Goal: Task Accomplishment & Management: Complete application form

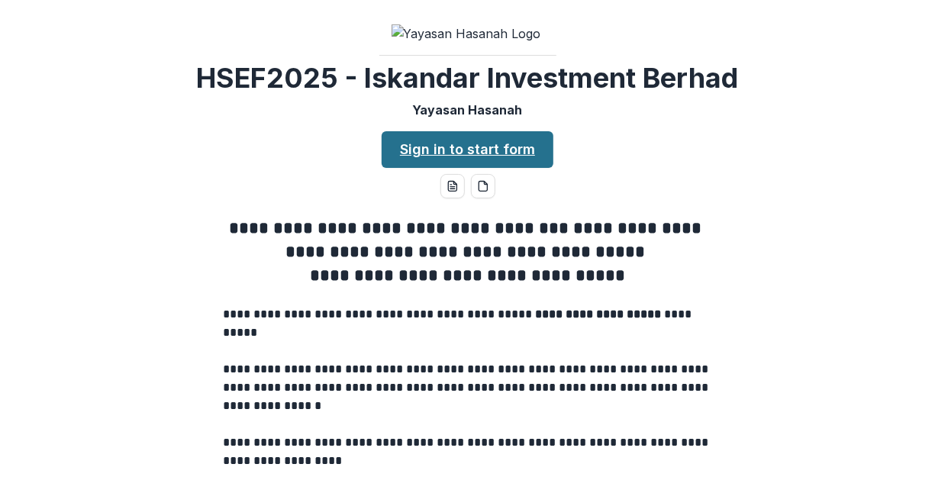
click at [494, 168] on link "Sign in to start form" at bounding box center [468, 149] width 172 height 37
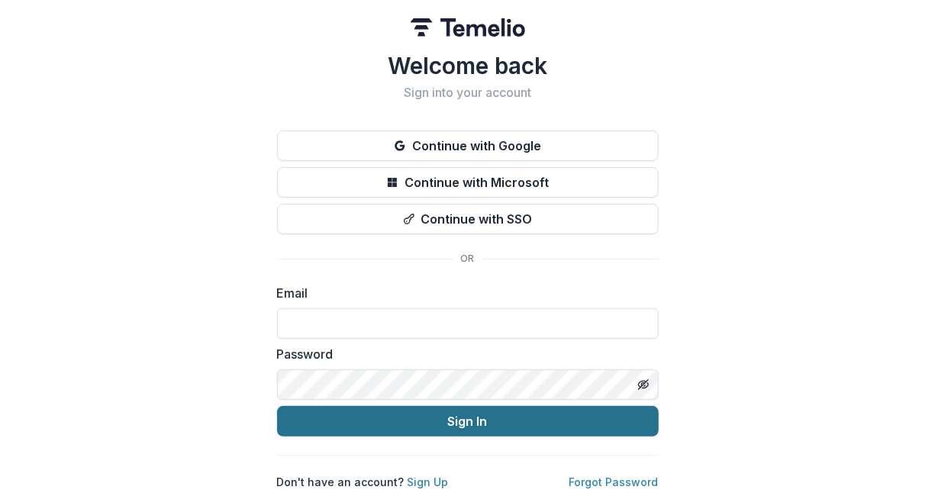
type input "**********"
click at [479, 418] on button "Sign In" at bounding box center [468, 421] width 382 height 31
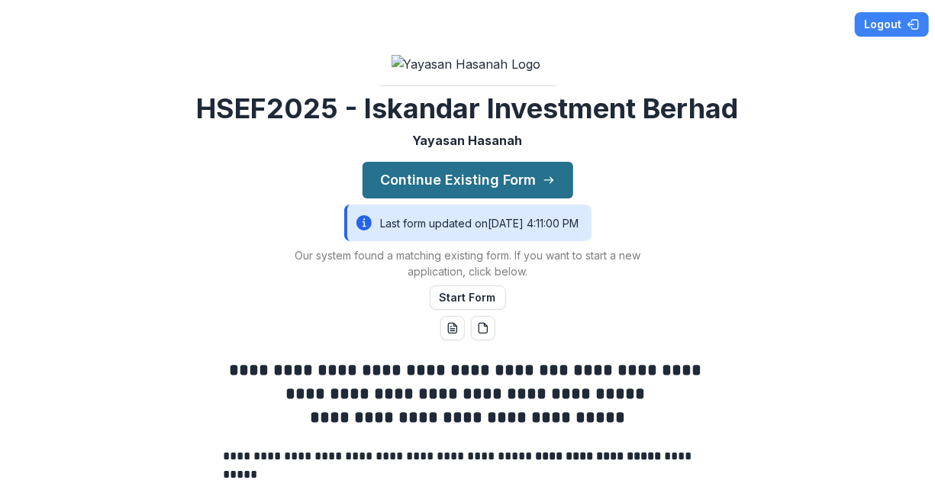
click at [478, 198] on button "Continue Existing Form" at bounding box center [468, 180] width 211 height 37
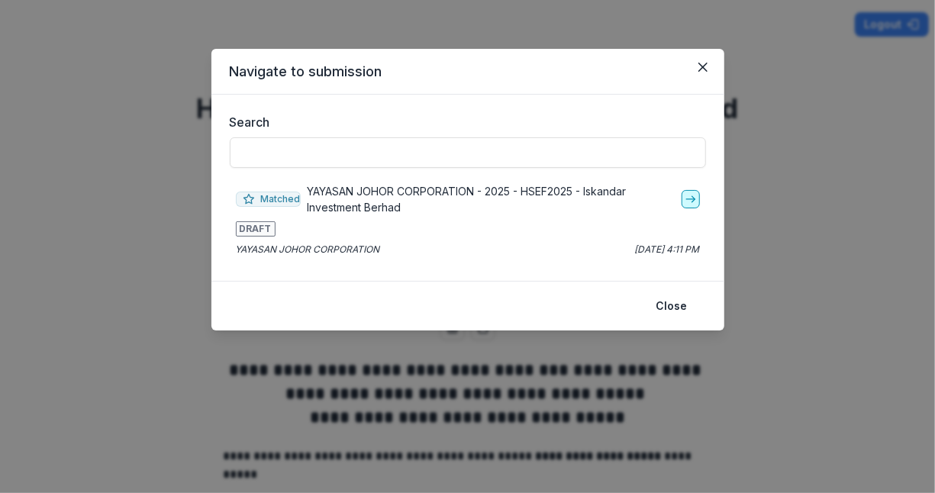
click at [691, 203] on icon "go-to" at bounding box center [691, 199] width 12 height 12
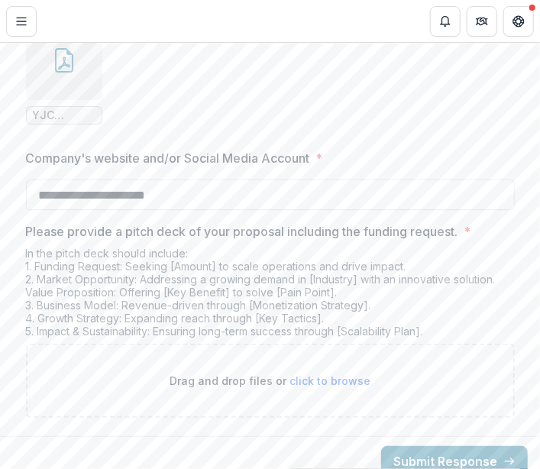
scroll to position [3214, 0]
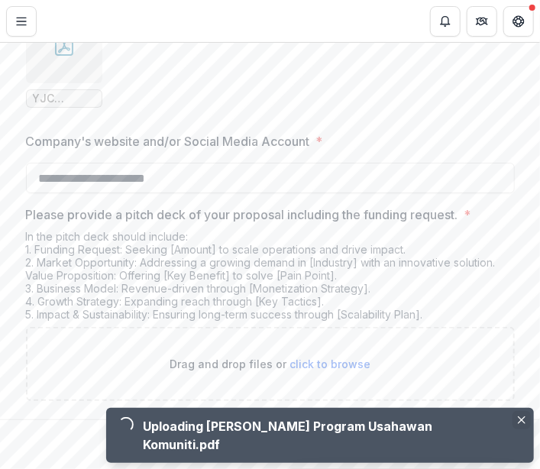
click at [522, 424] on icon "Close" at bounding box center [521, 420] width 8 height 8
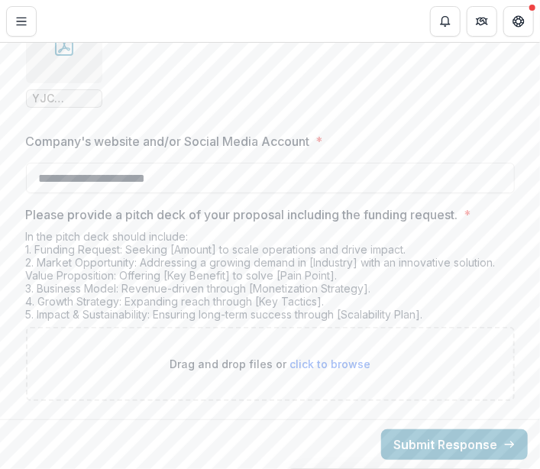
click at [329, 370] on span "click to browse" at bounding box center [329, 363] width 81 height 13
type input "**********"
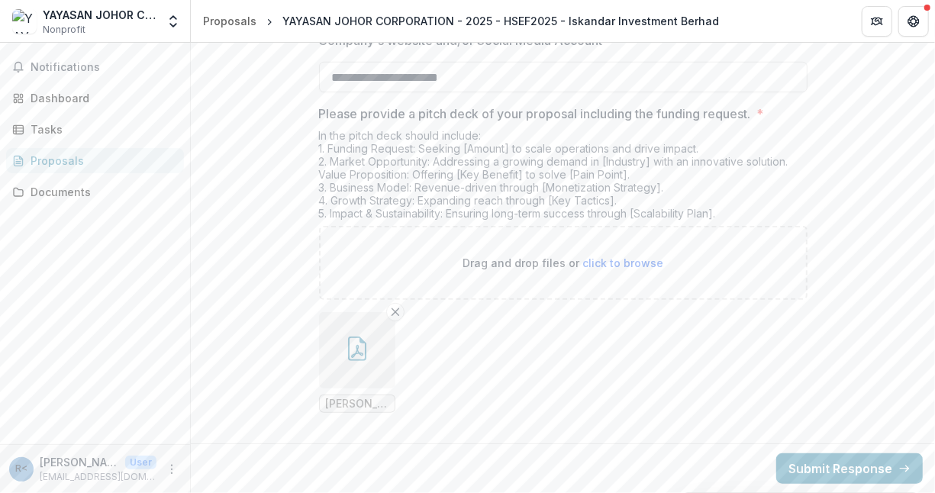
scroll to position [3287, 0]
click at [349, 403] on span "Grant Medini Program Usahawan Komuniti.pdf" at bounding box center [357, 404] width 63 height 13
drag, startPoint x: 349, startPoint y: 403, endPoint x: 351, endPoint y: 338, distance: 64.9
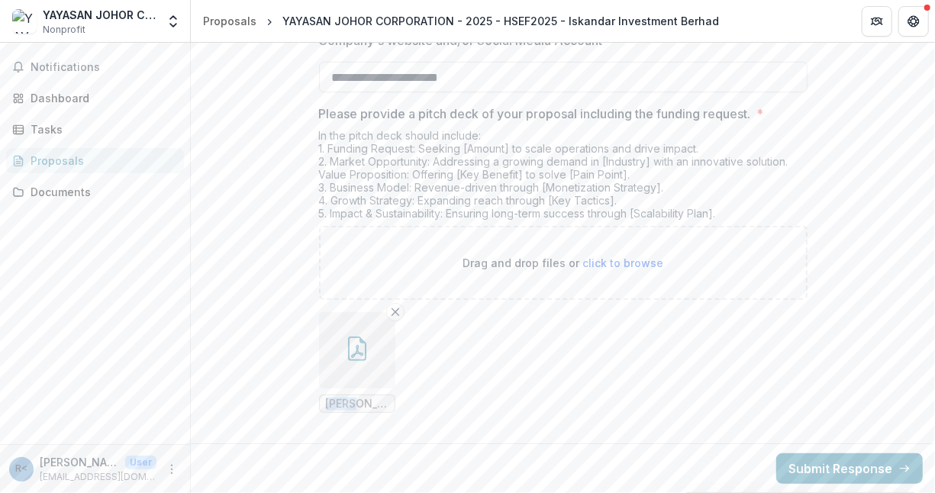
click at [351, 338] on icon "button" at bounding box center [357, 349] width 24 height 24
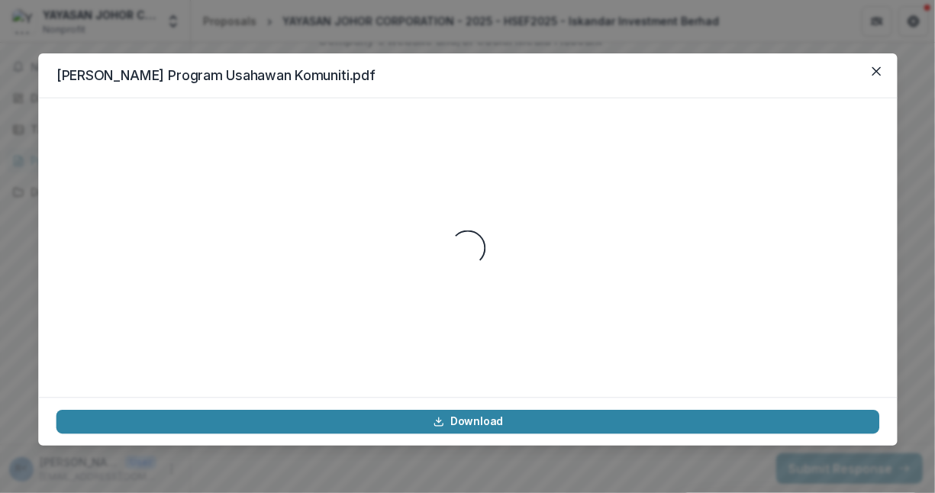
click at [351, 338] on div "Loading..." at bounding box center [468, 247] width 824 height 263
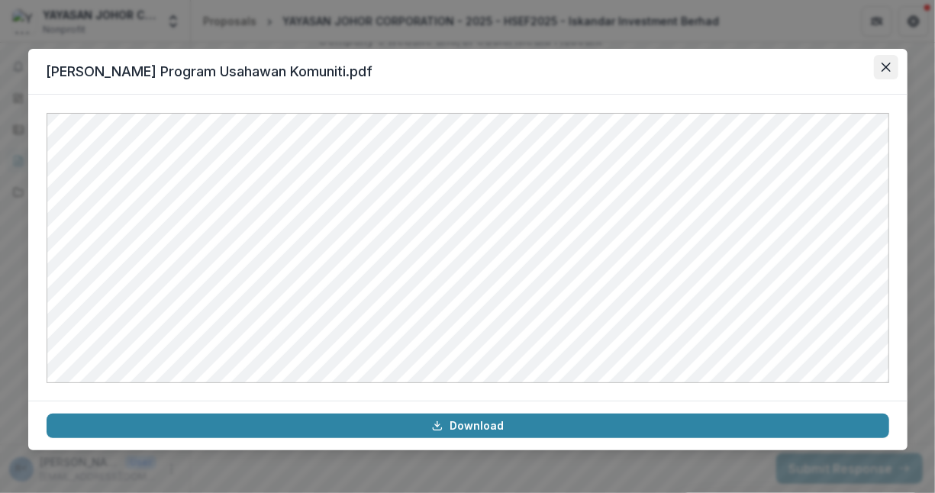
click at [885, 73] on button "Close" at bounding box center [886, 67] width 24 height 24
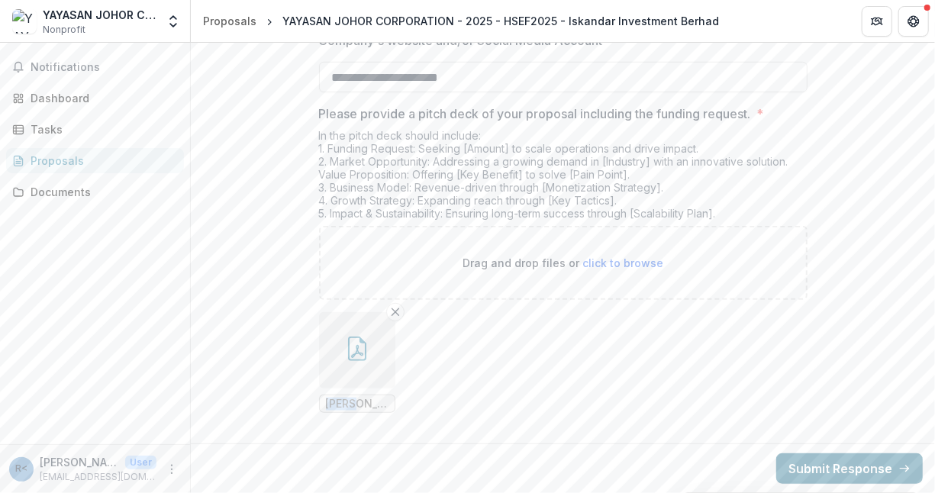
click at [838, 468] on button "Submit Response" at bounding box center [849, 468] width 147 height 31
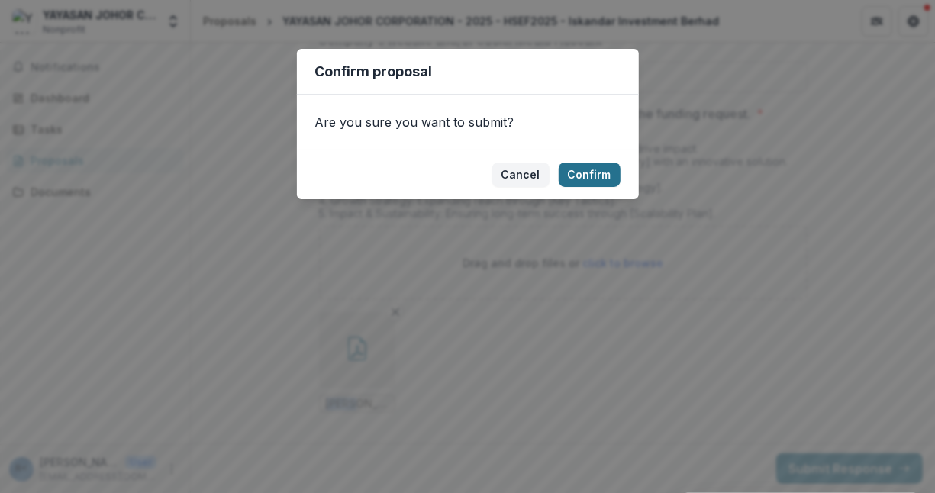
click at [582, 171] on button "Confirm" at bounding box center [590, 175] width 62 height 24
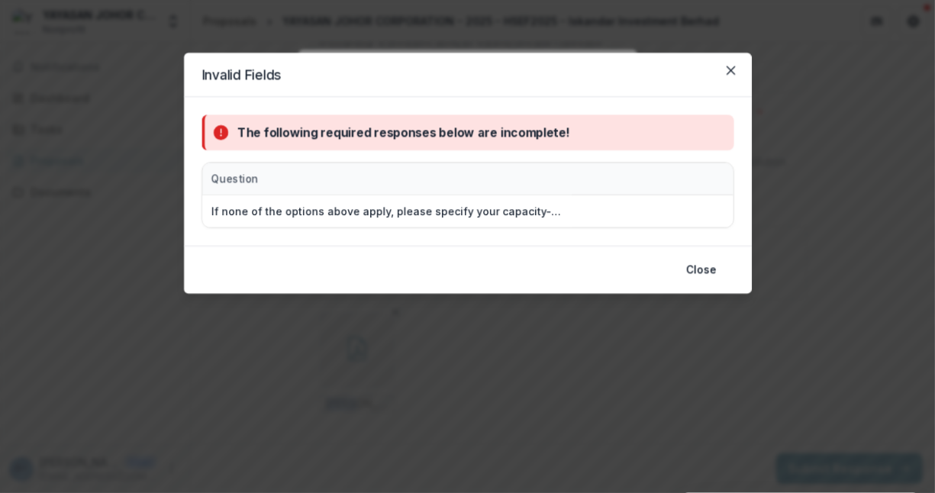
scroll to position [3306, 0]
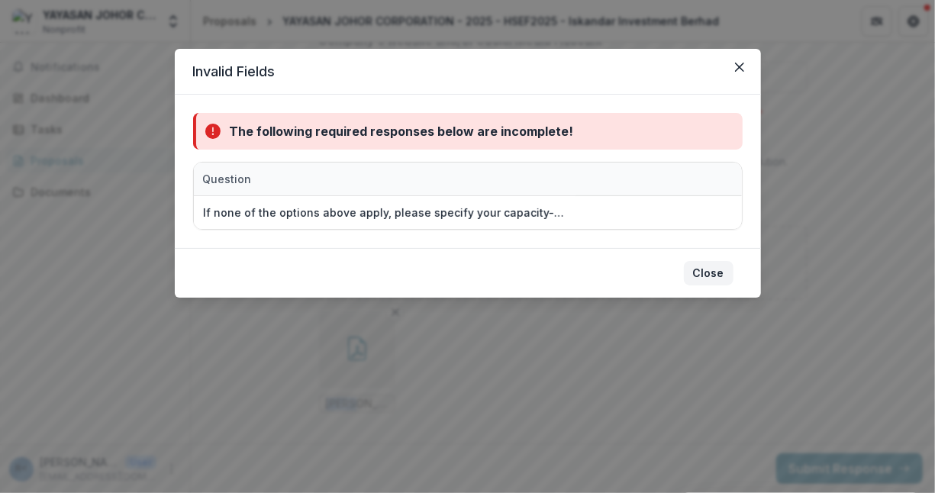
click at [706, 270] on button "Close" at bounding box center [709, 273] width 50 height 24
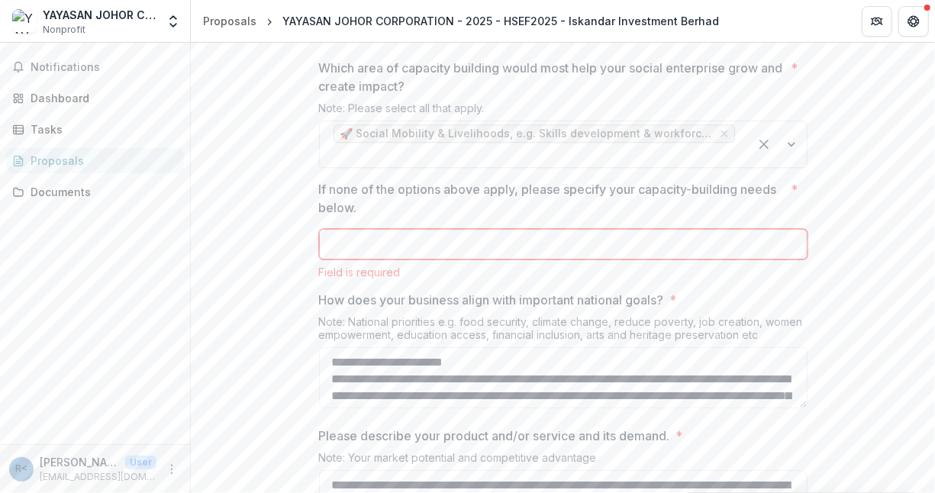
scroll to position [2297, 0]
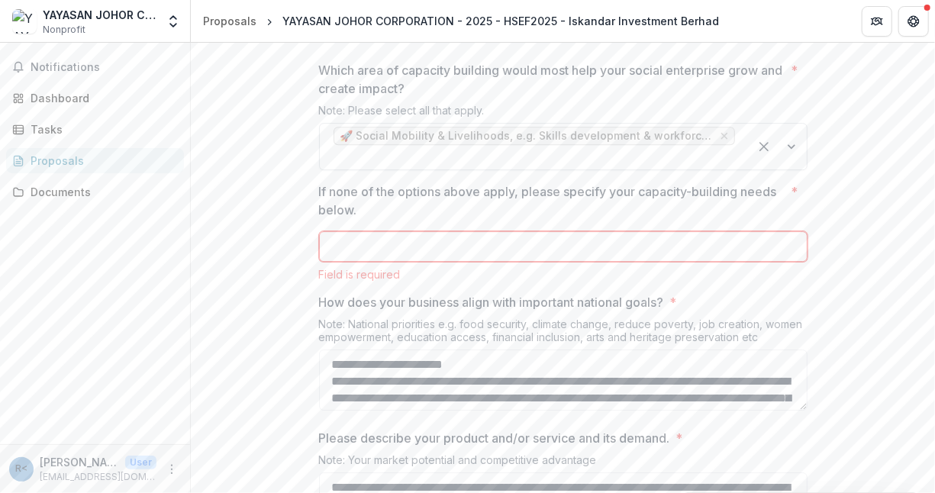
click at [788, 169] on div at bounding box center [778, 147] width 58 height 46
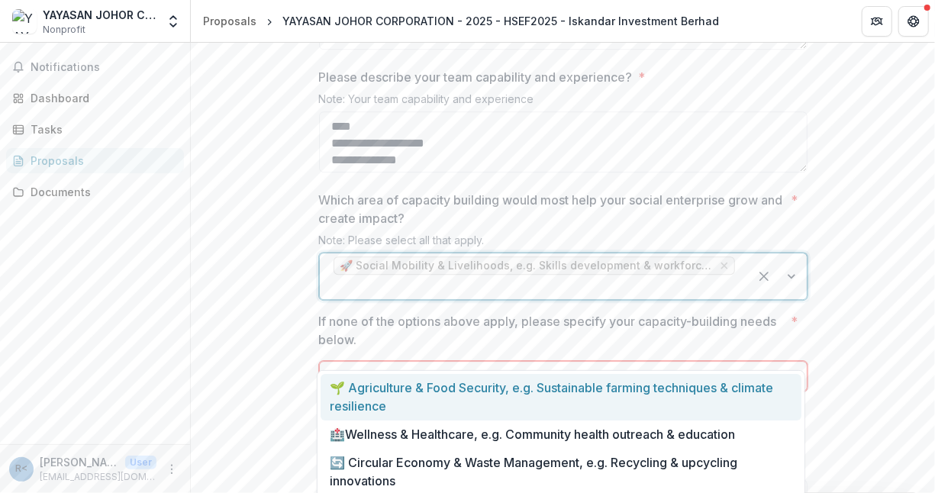
scroll to position [66, 0]
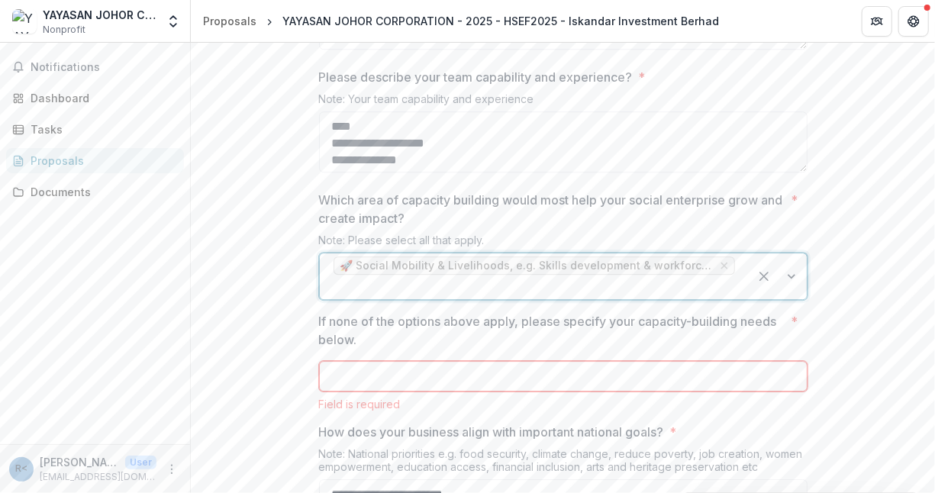
click at [682, 272] on span "🚀 Social Mobility & Livelihoods, e.g. Skills development & workforce readiness" at bounding box center [526, 266] width 372 height 13
click at [619, 392] on input "If none of the options above apply, please specify your capacity-building needs…" at bounding box center [563, 376] width 488 height 31
click at [694, 349] on p "If none of the options above apply, please specify your capacity-building needs…" at bounding box center [552, 330] width 466 height 37
click at [694, 388] on input "If none of the options above apply, please specify your capacity-building needs…" at bounding box center [563, 376] width 488 height 31
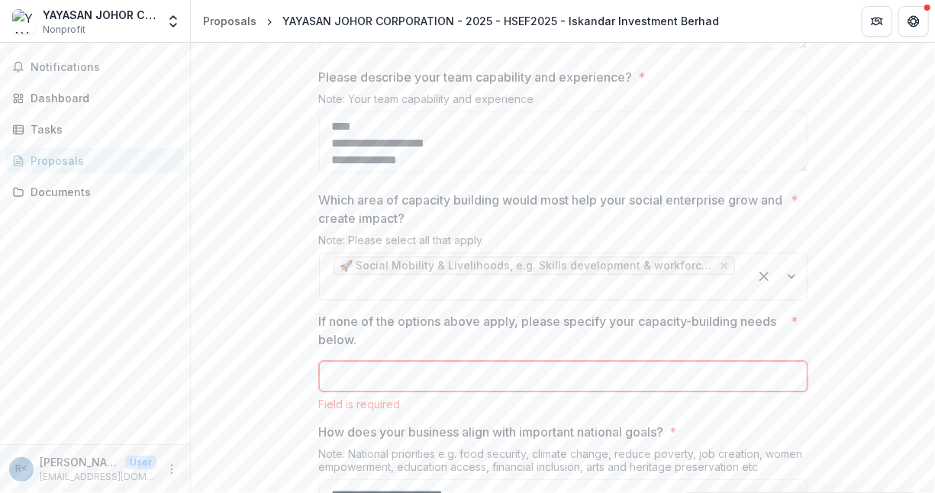
click at [319, 349] on p "If none of the options above apply, please specify your capacity-building needs…" at bounding box center [552, 330] width 466 height 37
click at [319, 384] on input "If none of the options above apply, please specify your capacity-building needs…" at bounding box center [563, 376] width 488 height 31
click at [319, 349] on p "If none of the options above apply, please specify your capacity-building needs…" at bounding box center [552, 330] width 466 height 37
click at [319, 381] on input "If none of the options above apply, please specify your capacity-building needs…" at bounding box center [563, 376] width 488 height 31
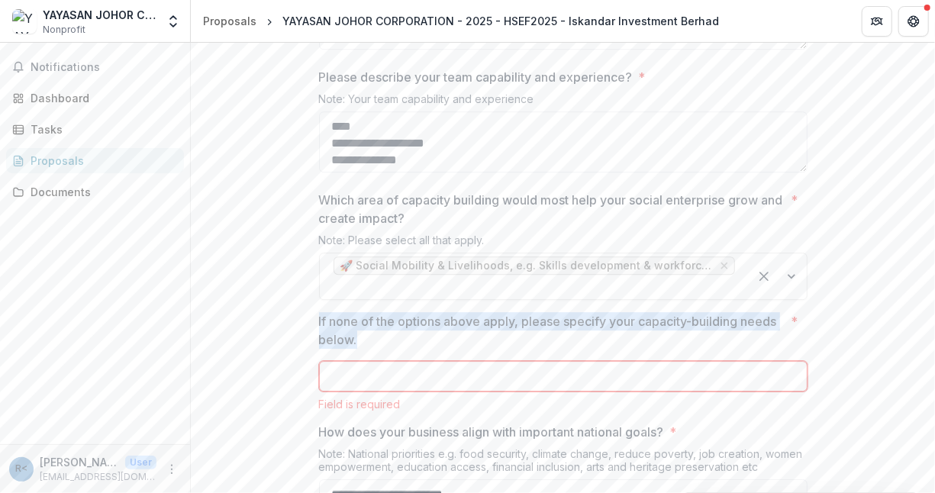
drag, startPoint x: 309, startPoint y: 384, endPoint x: 358, endPoint y: 398, distance: 51.0
copy p "If none of the options above apply, please specify your capacity-building needs…"
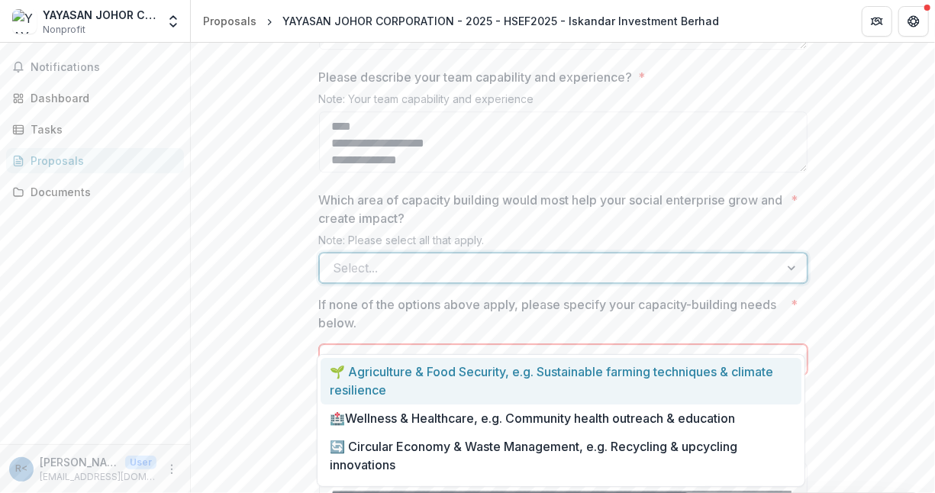
click at [787, 282] on div at bounding box center [792, 267] width 27 height 29
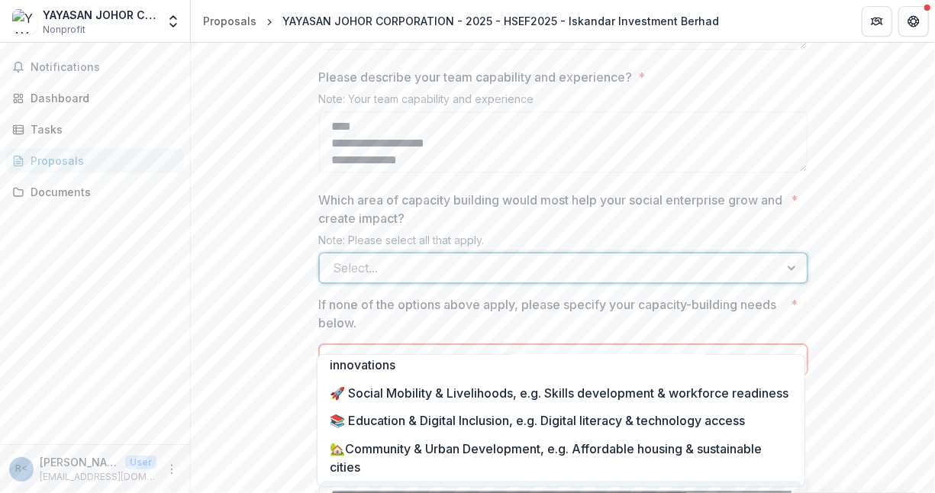
scroll to position [99, 0]
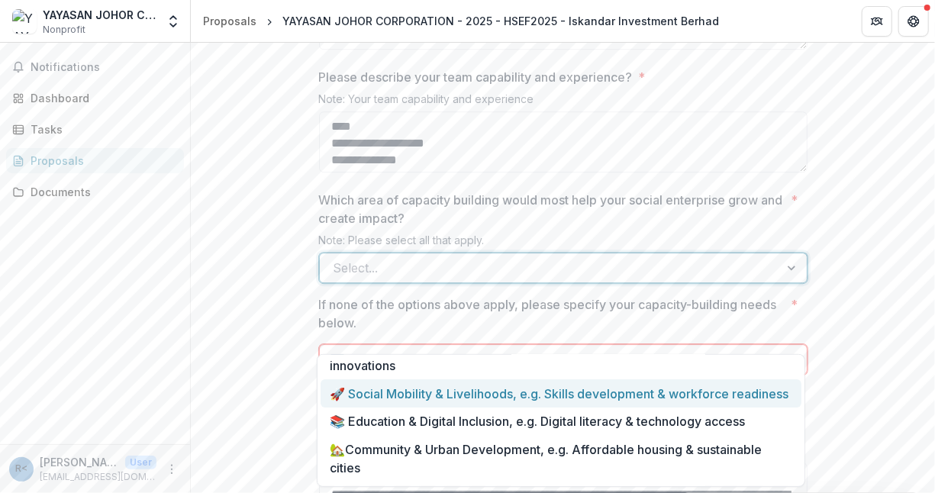
click at [588, 394] on div "🚀 Social Mobility & Livelihoods, e.g. Skills development & workforce readiness" at bounding box center [561, 393] width 481 height 28
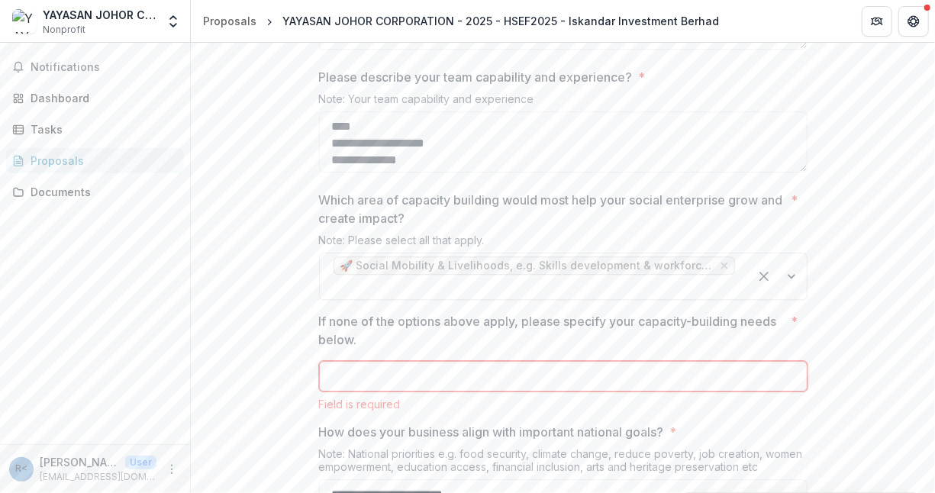
click at [573, 392] on input "If none of the options above apply, please specify your capacity-building needs…" at bounding box center [563, 376] width 488 height 31
click at [544, 392] on input "If none of the options above apply, please specify your capacity-building needs…" at bounding box center [563, 376] width 488 height 31
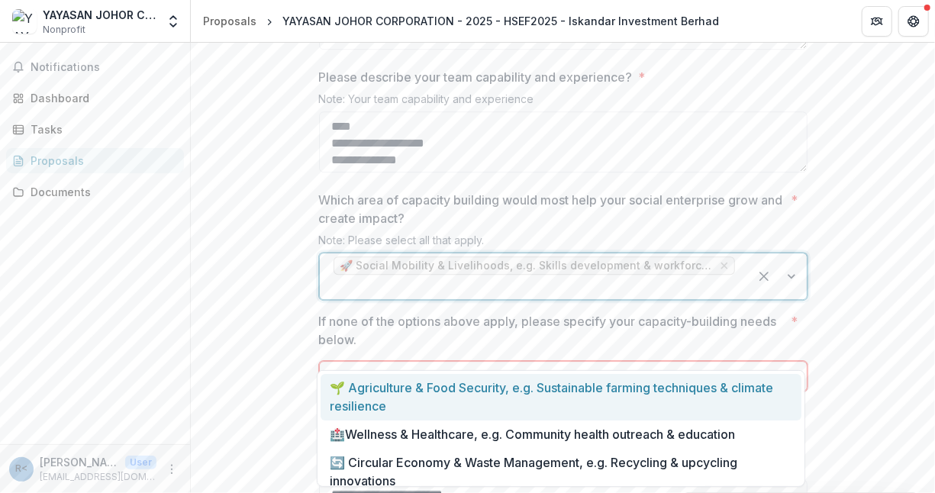
click at [788, 299] on div at bounding box center [778, 276] width 58 height 46
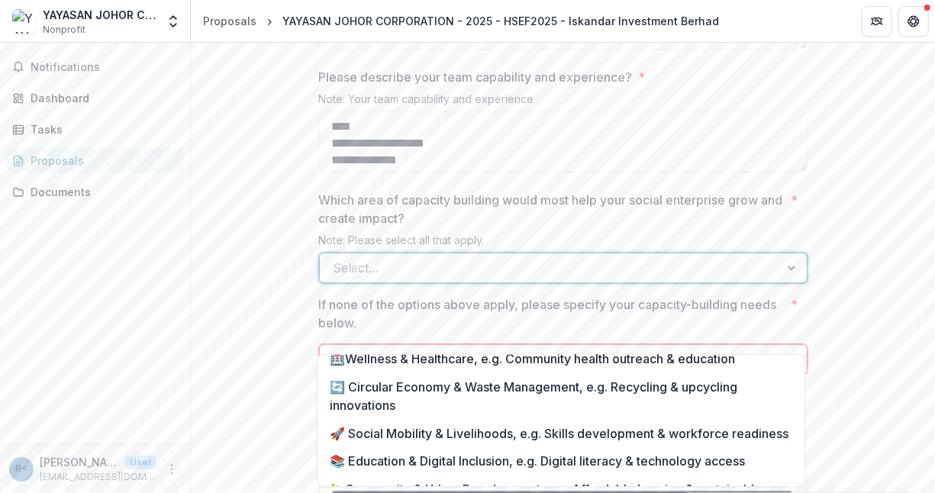
scroll to position [60, 0]
click at [716, 440] on div "🚀 Social Mobility & Livelihoods, e.g. Skills development & workforce readiness" at bounding box center [561, 432] width 481 height 28
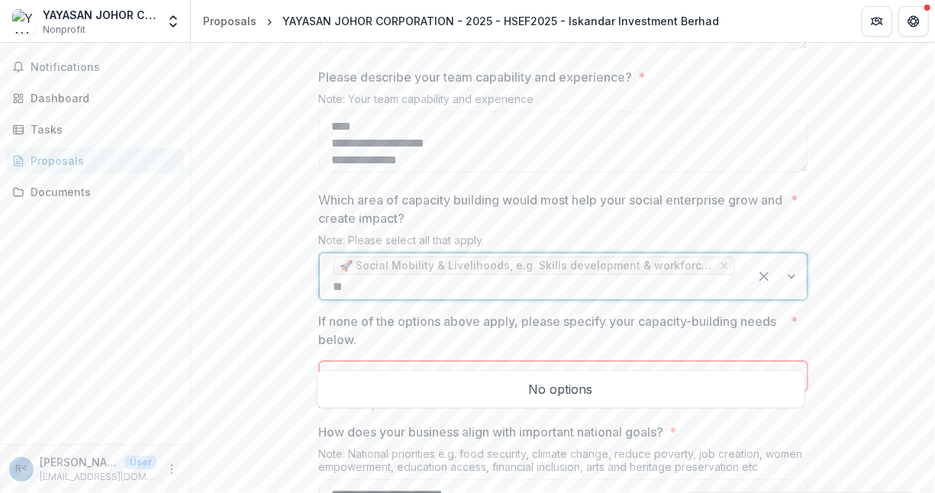
scroll to position [0, 0]
type input "******"
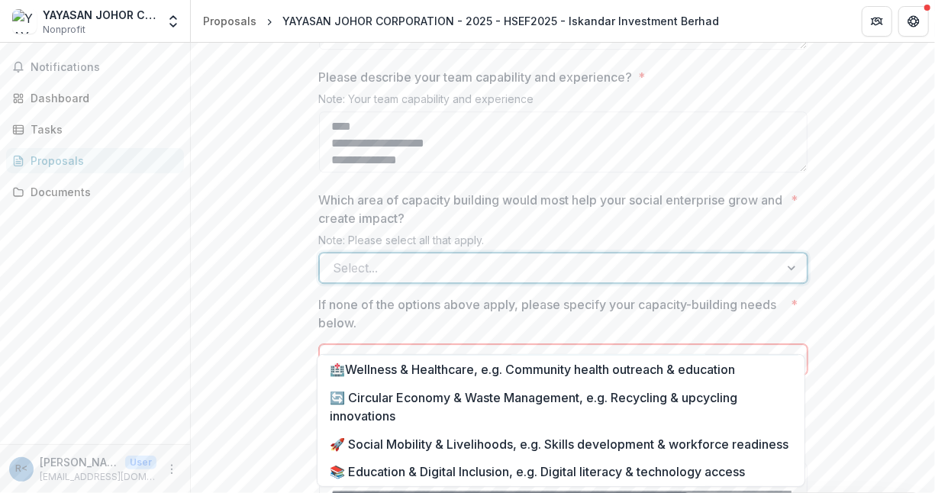
scroll to position [49, 0]
click at [564, 455] on div "🚀 Social Mobility & Livelihoods, e.g. Skills development & workforce readiness" at bounding box center [561, 444] width 481 height 28
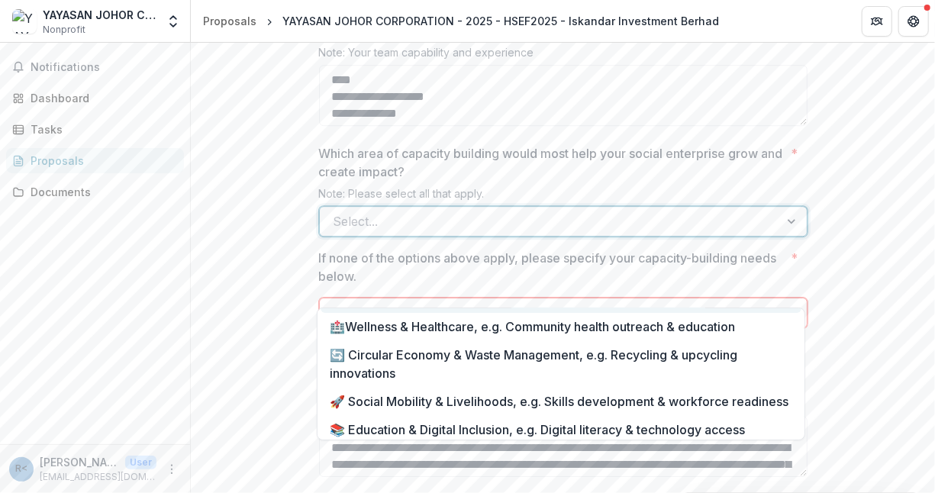
scroll to position [53, 0]
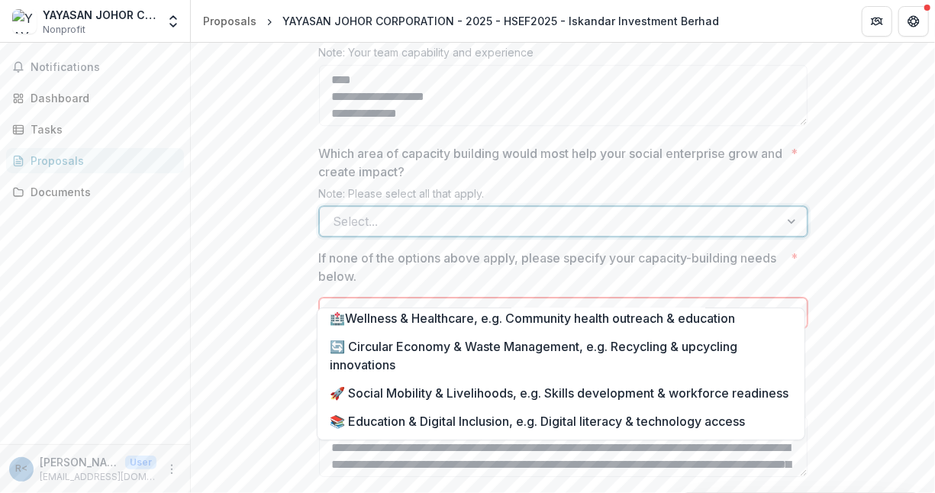
click at [589, 407] on div "🚀 Social Mobility & Livelihoods, e.g. Skills development & workforce readiness" at bounding box center [561, 393] width 481 height 28
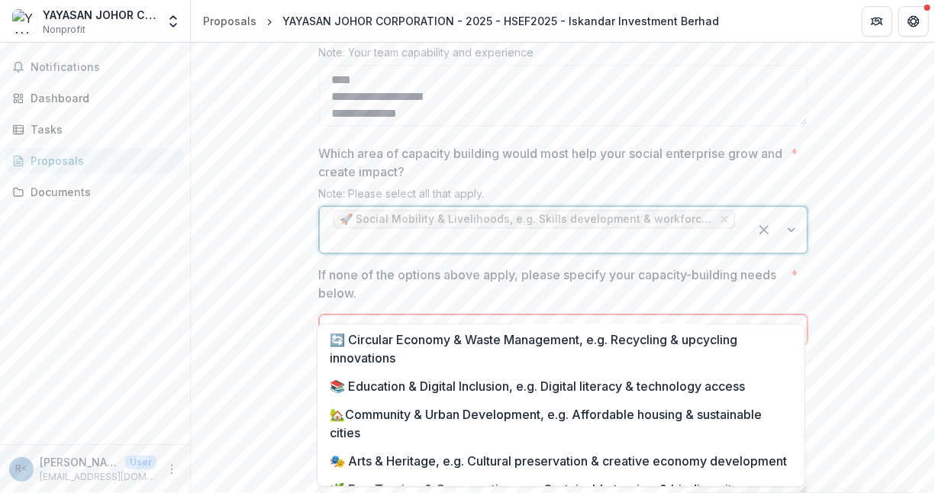
scroll to position [79, 0]
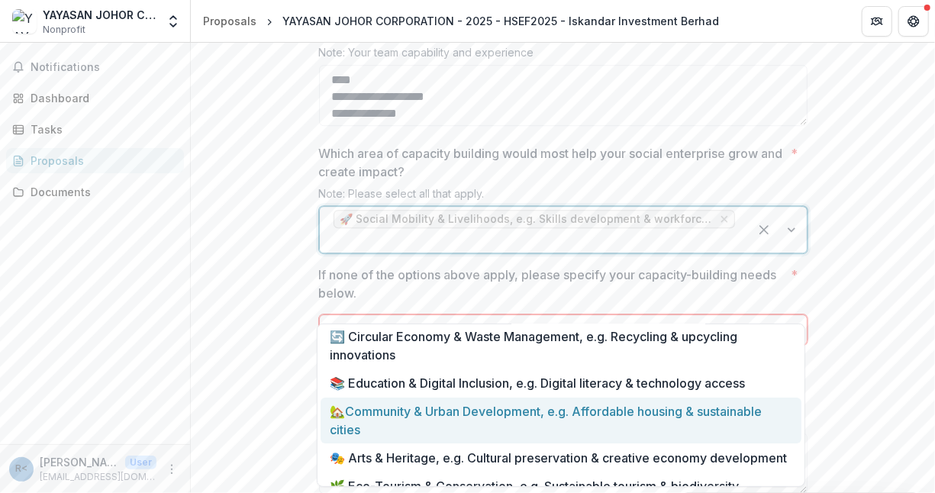
click at [727, 418] on div "🏡Community & Urban Development, e.g. Affordable housing & sustainable cities" at bounding box center [561, 421] width 481 height 47
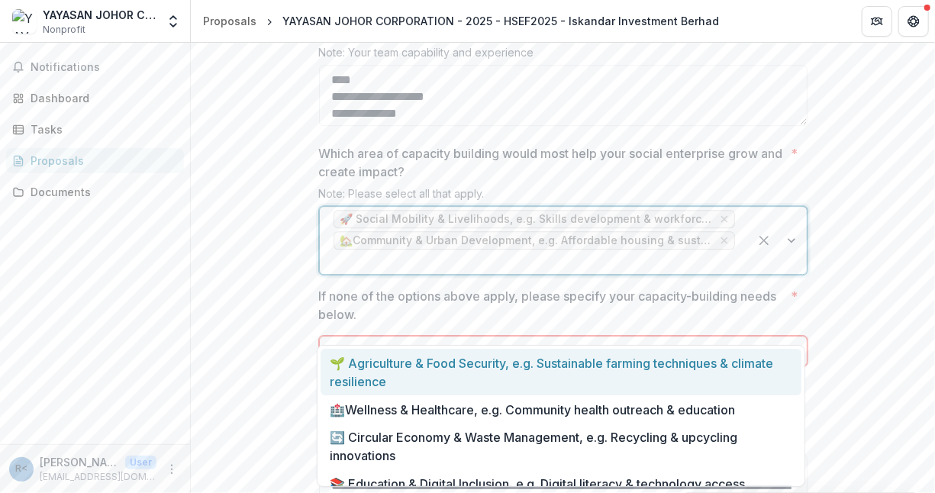
scroll to position [107, 0]
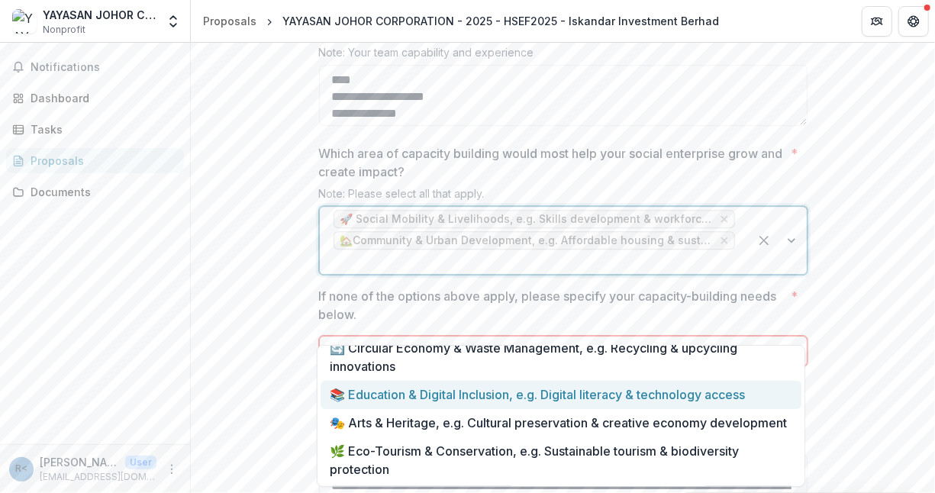
click at [667, 381] on div "📚 Education & Digital Inclusion, e.g. Digital literacy & technology access" at bounding box center [561, 395] width 481 height 28
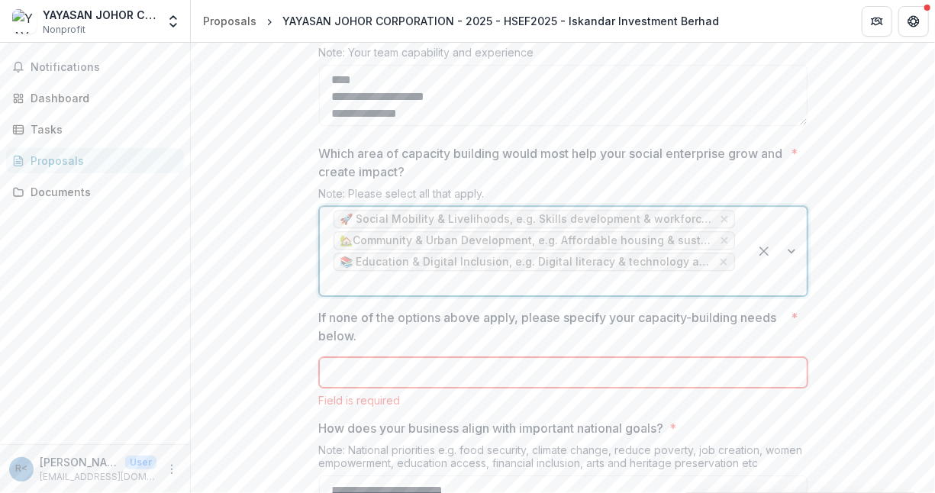
click at [706, 345] on p "If none of the options above apply, please specify your capacity-building needs…" at bounding box center [552, 326] width 466 height 37
click at [706, 388] on input "If none of the options above apply, please specify your capacity-building needs…" at bounding box center [563, 372] width 488 height 31
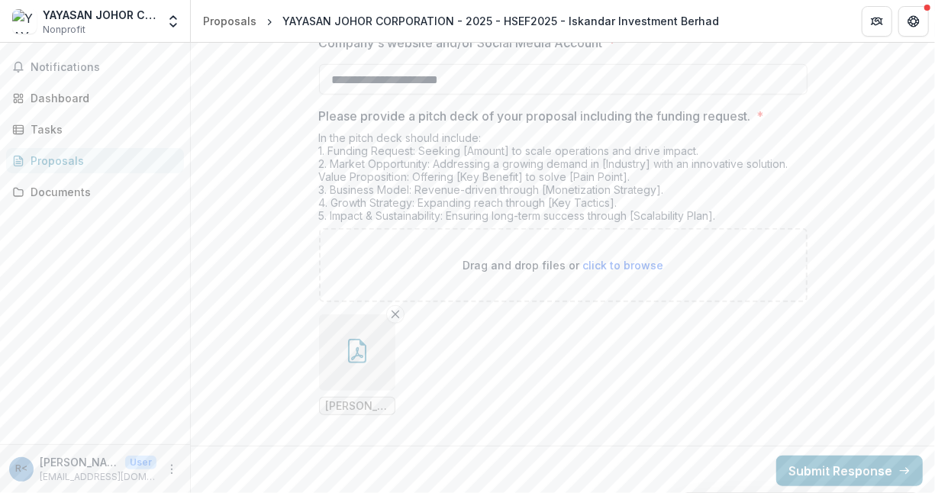
scroll to position [3348, 0]
click at [844, 472] on button "Submit Response" at bounding box center [849, 468] width 147 height 31
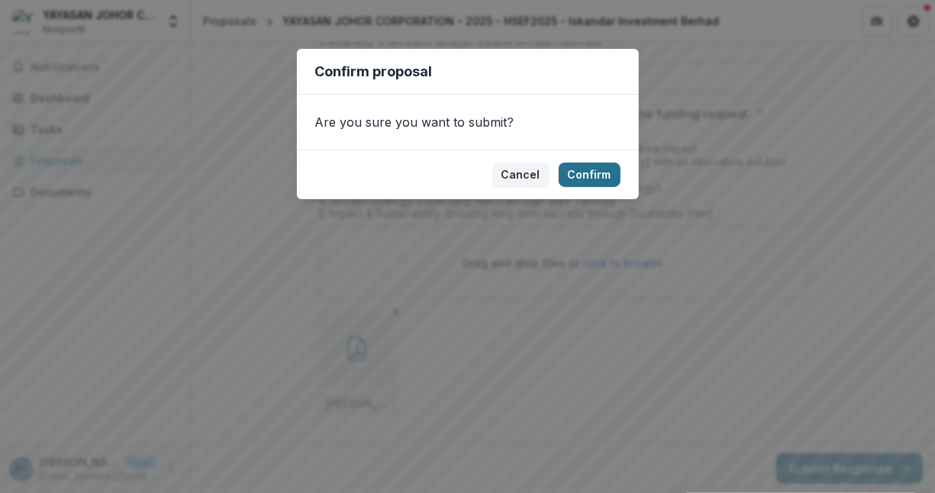
click at [596, 167] on button "Confirm" at bounding box center [590, 175] width 62 height 24
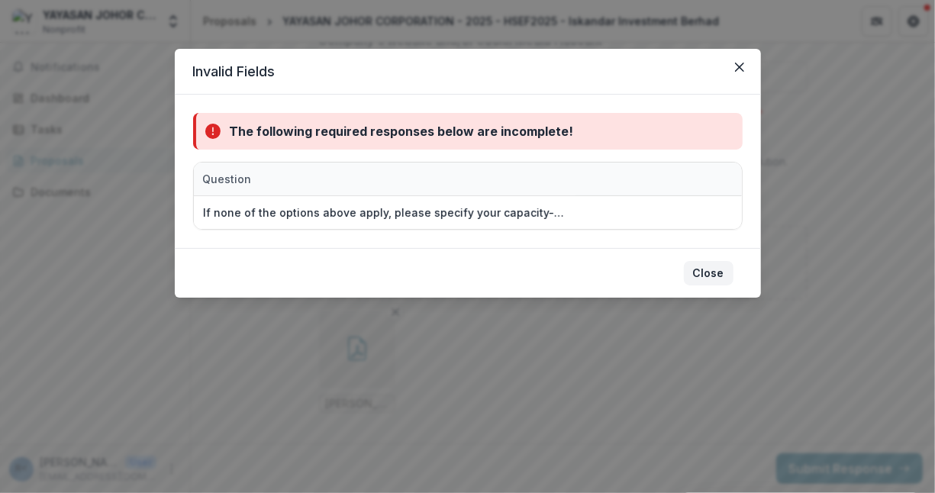
click at [716, 283] on button "Close" at bounding box center [709, 273] width 50 height 24
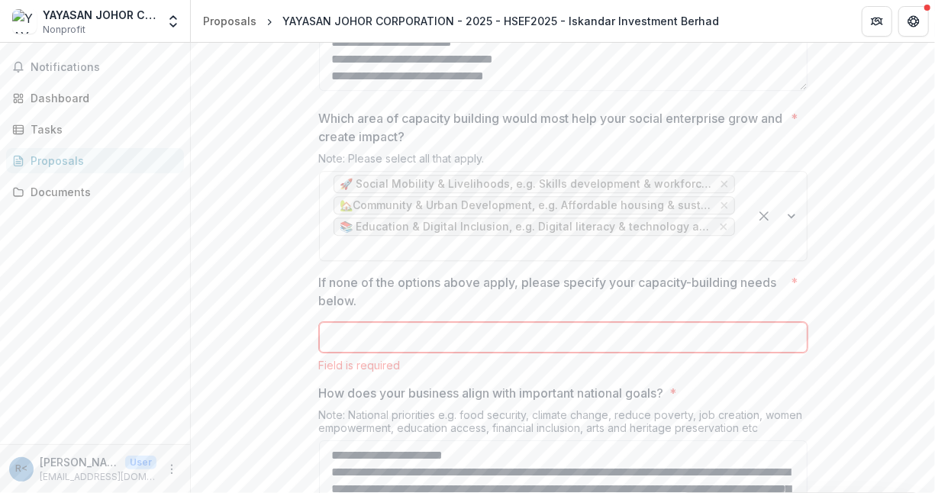
scroll to position [2259, 0]
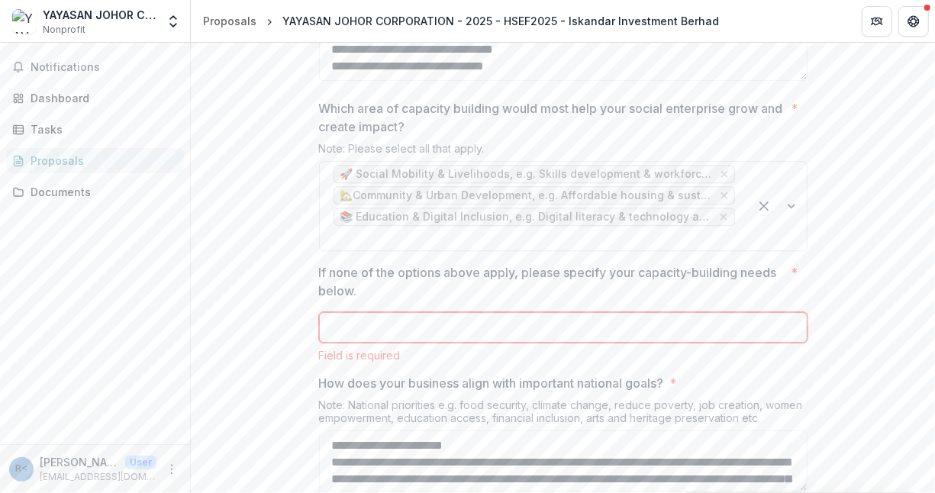
click at [476, 343] on input "If none of the options above apply, please specify your capacity-building needs…" at bounding box center [563, 327] width 488 height 31
paste input "**********"
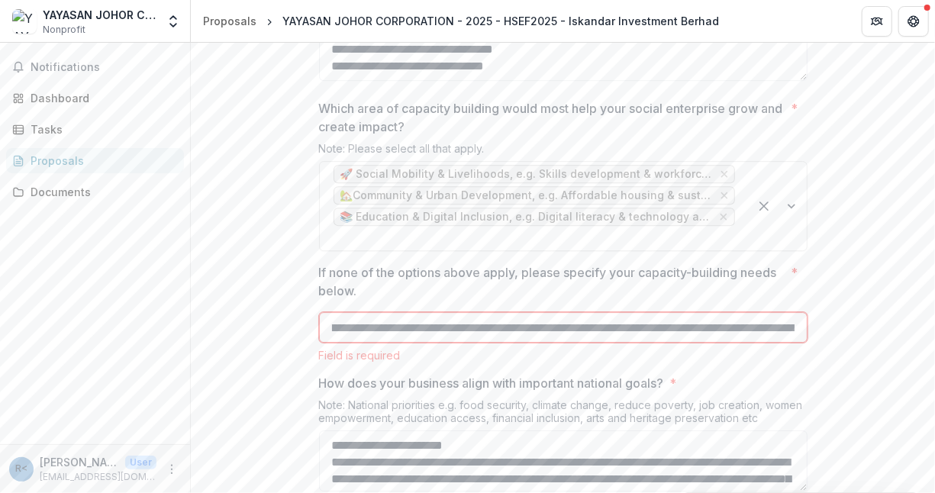
scroll to position [0, 0]
click at [346, 343] on input "**********" at bounding box center [563, 327] width 488 height 31
click at [334, 343] on input "**********" at bounding box center [563, 327] width 488 height 31
click at [332, 343] on input "**********" at bounding box center [563, 327] width 488 height 31
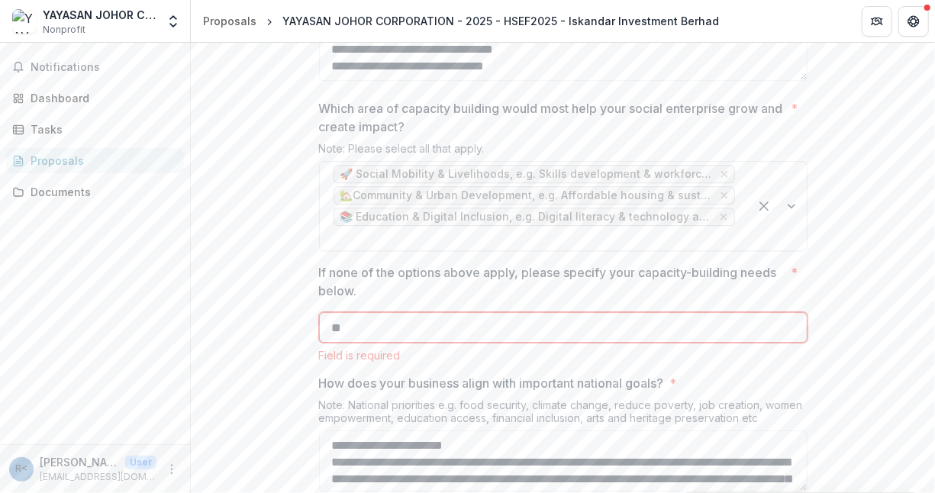
type input "*"
click at [495, 343] on input "If none of the options above apply, please specify your capacity-building needs…" at bounding box center [563, 327] width 488 height 31
paste input "**********"
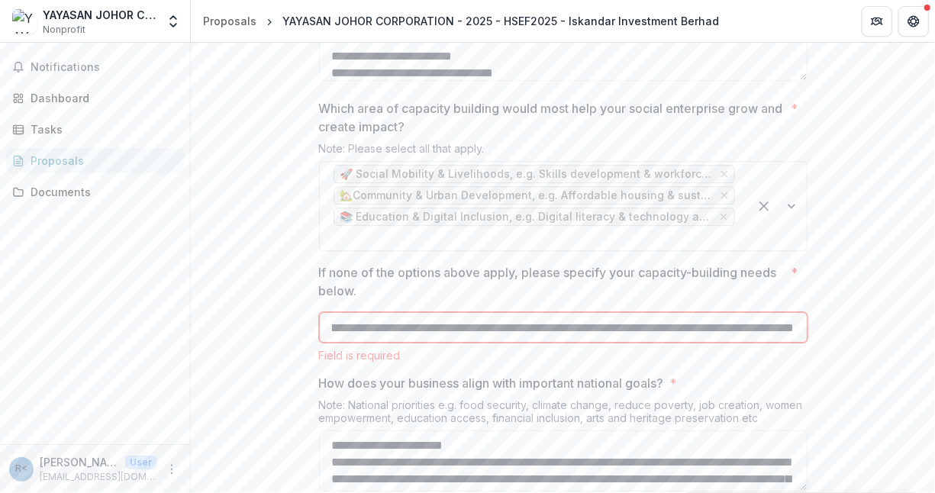
scroll to position [0, 1538]
type input "**********"
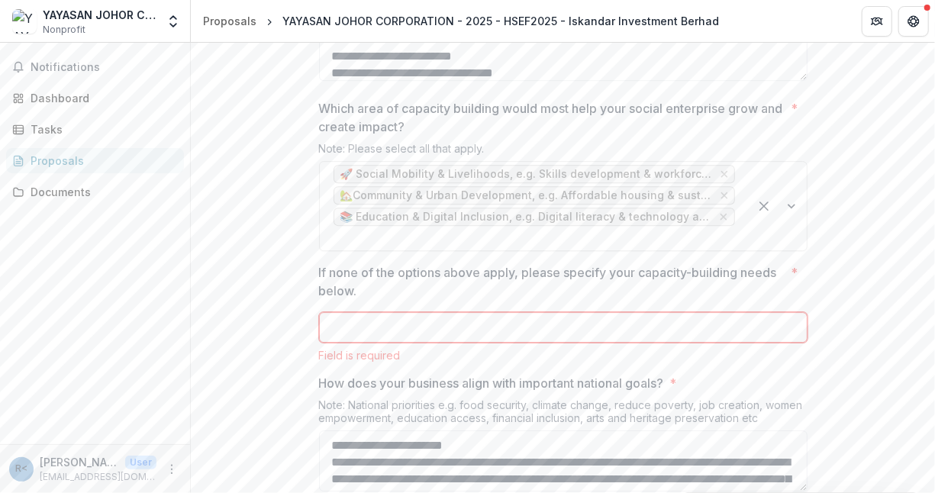
click at [434, 343] on input "If none of the options above apply, please specify your capacity-building needs…" at bounding box center [563, 327] width 488 height 31
paste input "**********"
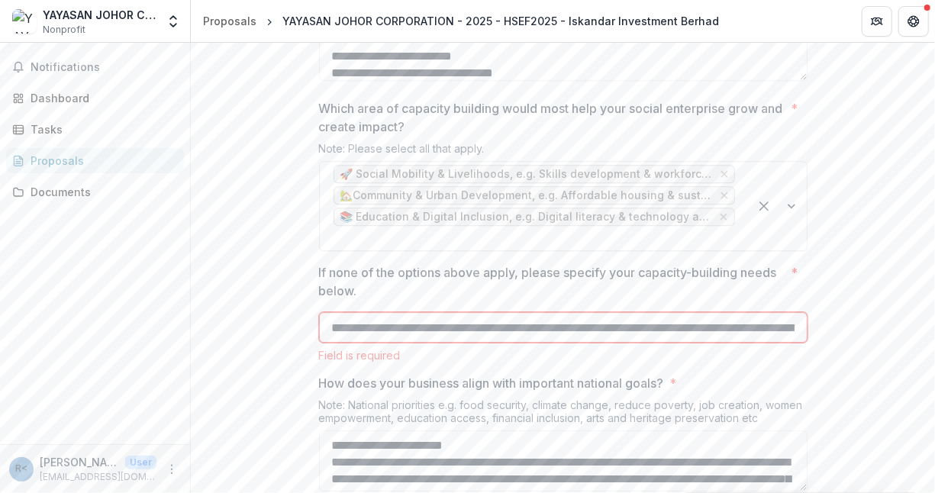
type input "**********"
click at [416, 430] on div "Note: National priorities e.g. food security, climate change, reduce poverty, j…" at bounding box center [563, 414] width 488 height 32
click at [509, 343] on input "**********" at bounding box center [563, 327] width 488 height 31
click at [379, 362] on div "Field is required" at bounding box center [563, 355] width 488 height 13
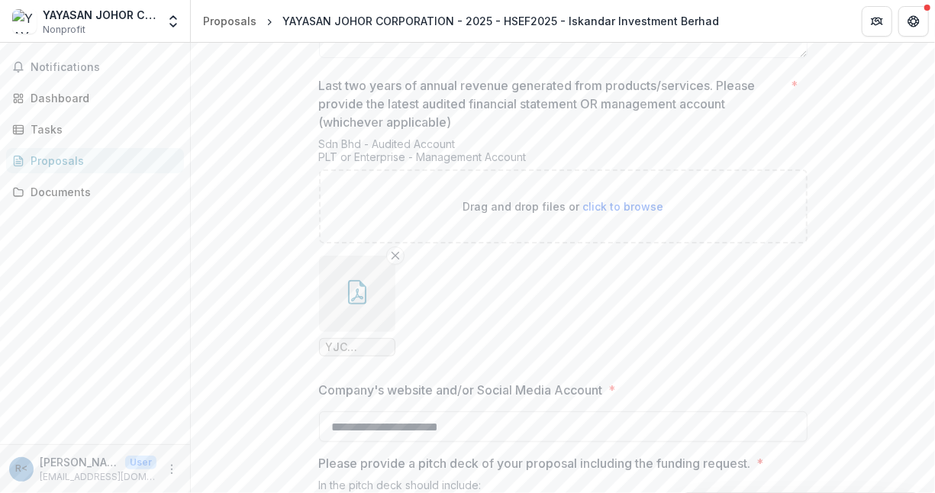
scroll to position [3348, 0]
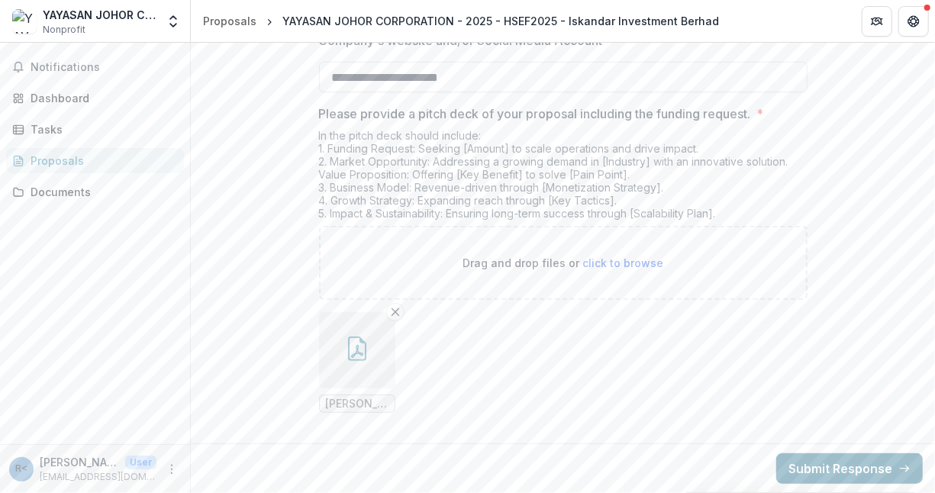
click at [851, 473] on button "Submit Response" at bounding box center [849, 468] width 147 height 31
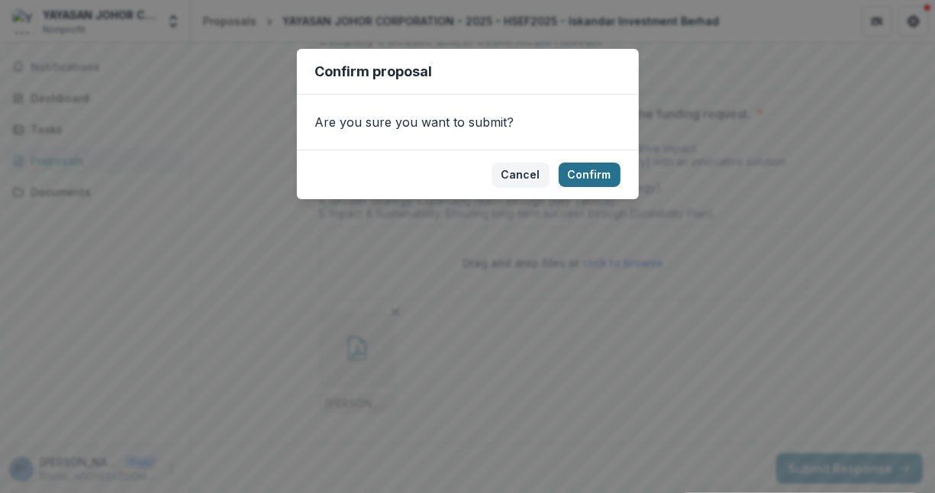
click at [594, 172] on button "Confirm" at bounding box center [590, 175] width 62 height 24
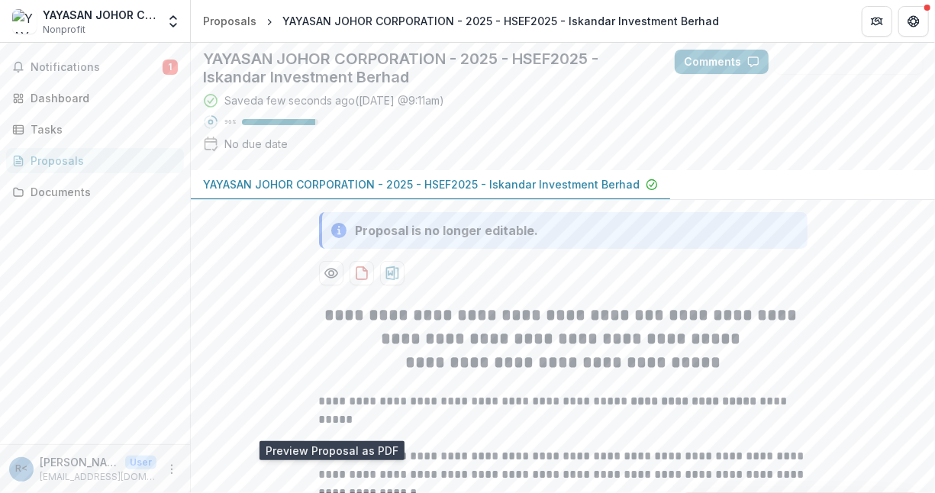
scroll to position [0, 0]
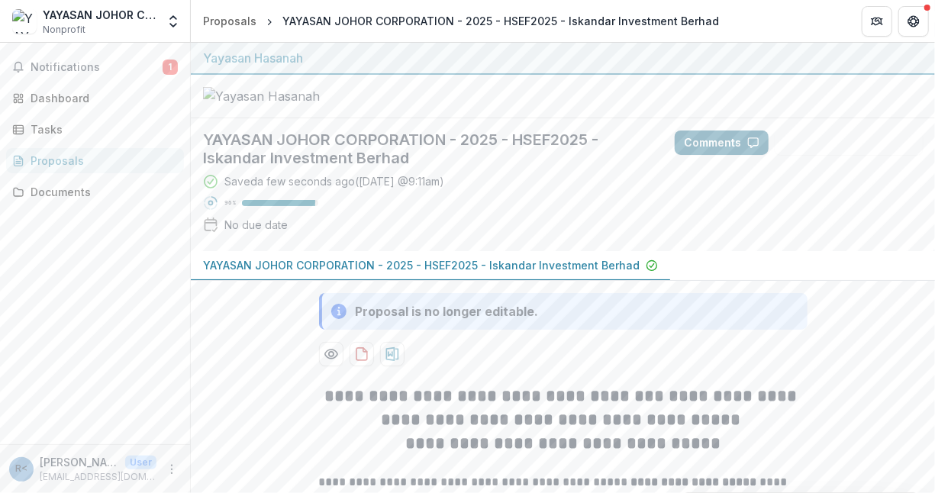
click at [752, 149] on icon "button" at bounding box center [753, 143] width 12 height 12
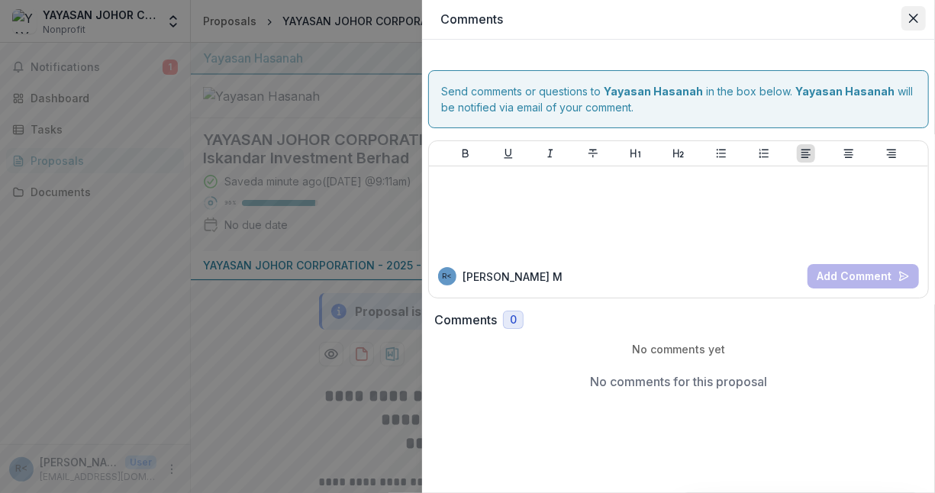
click at [918, 17] on button "Close" at bounding box center [913, 18] width 24 height 24
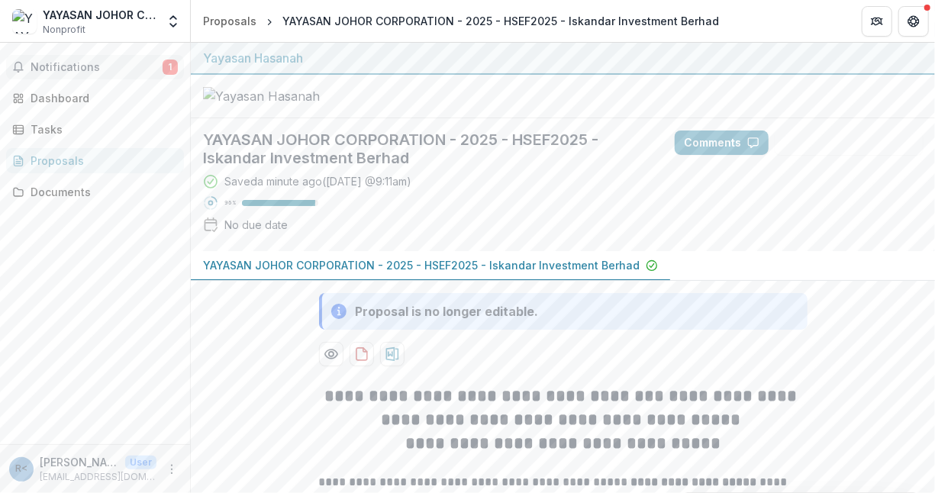
click at [73, 57] on button "Notifications 1" at bounding box center [95, 67] width 178 height 24
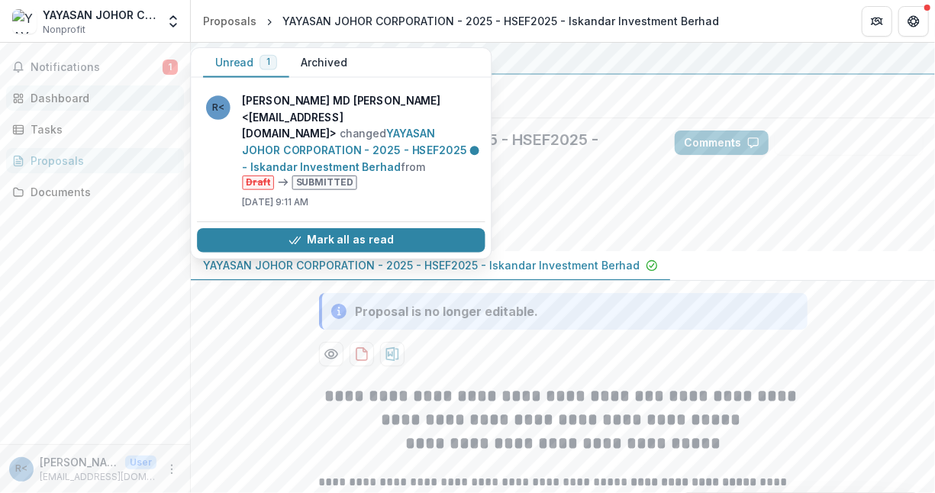
click at [76, 98] on div "Dashboard" at bounding box center [101, 98] width 141 height 16
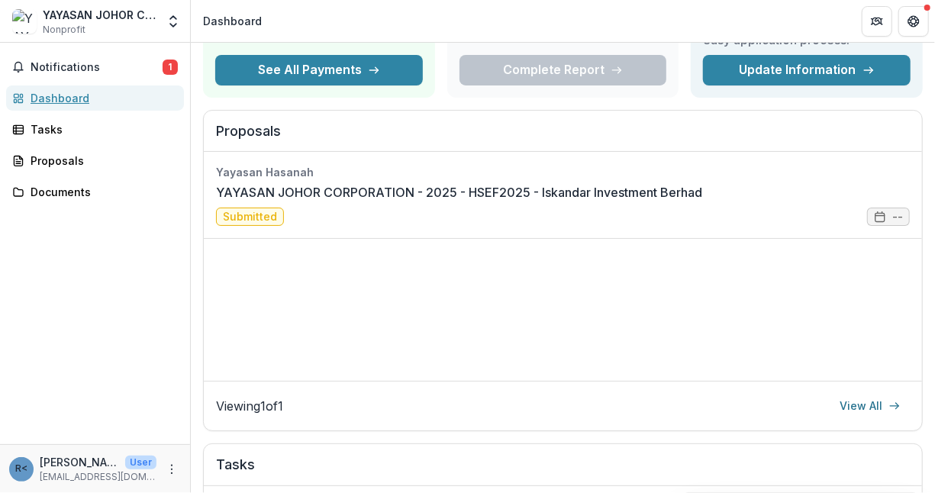
scroll to position [135, 0]
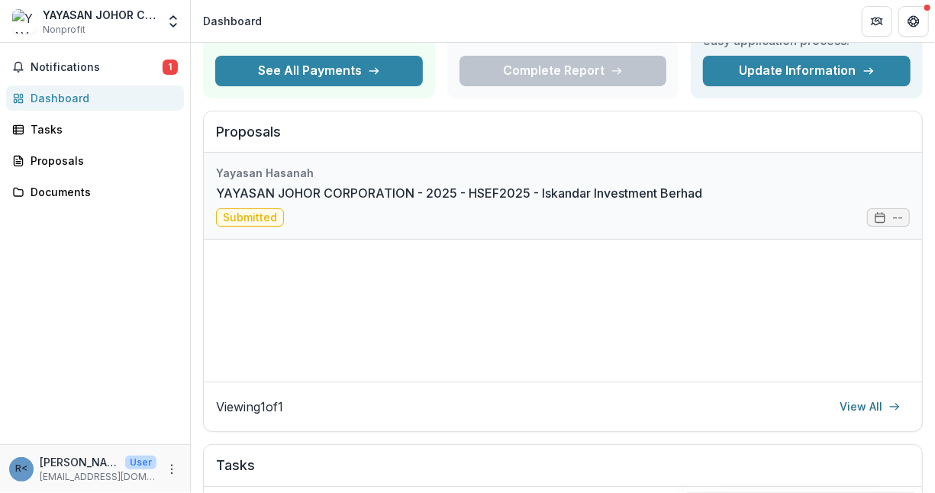
click at [702, 202] on link "YAYASAN JOHOR CORPORATION - 2025 - HSEF2025 - Iskandar Investment Berhad" at bounding box center [459, 193] width 486 height 18
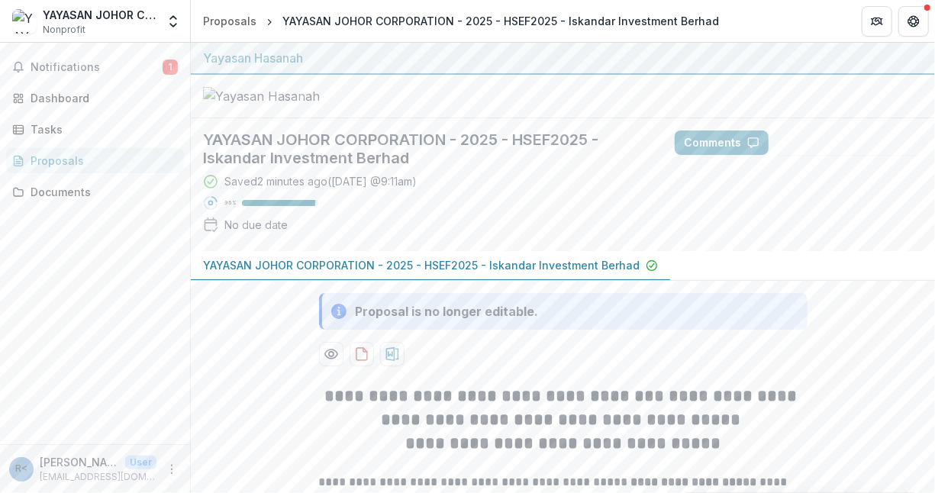
click at [227, 208] on p "96 %" at bounding box center [229, 203] width 11 height 11
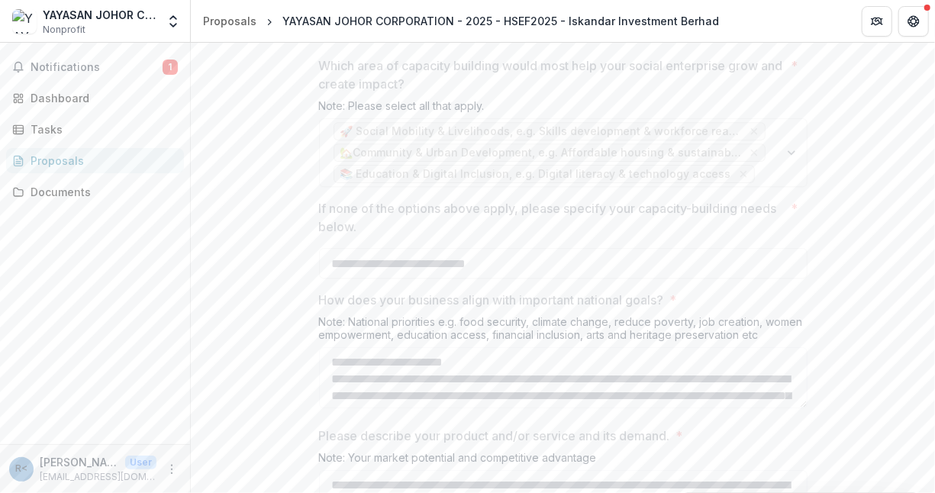
scroll to position [2346, 0]
click at [59, 192] on div "Documents" at bounding box center [101, 192] width 141 height 16
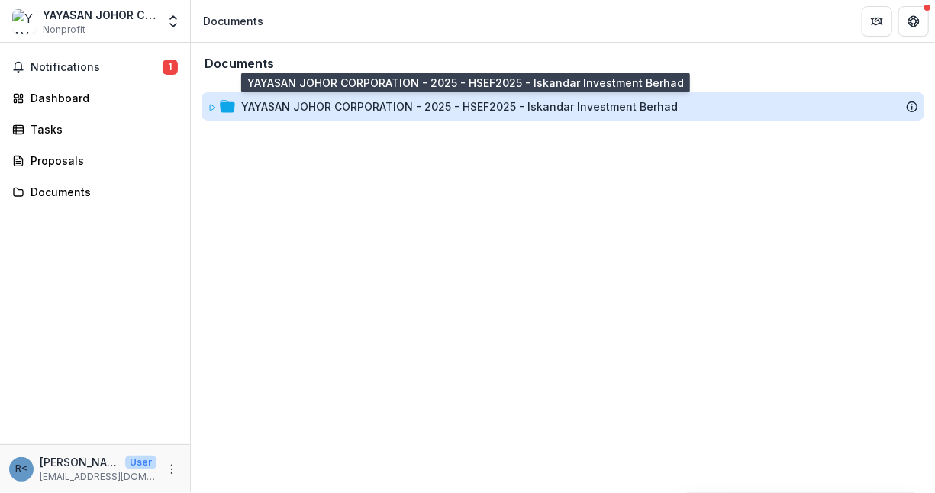
click at [295, 104] on div "YAYASAN JOHOR CORPORATION - 2025 - HSEF2025 - Iskandar Investment Berhad" at bounding box center [459, 106] width 437 height 16
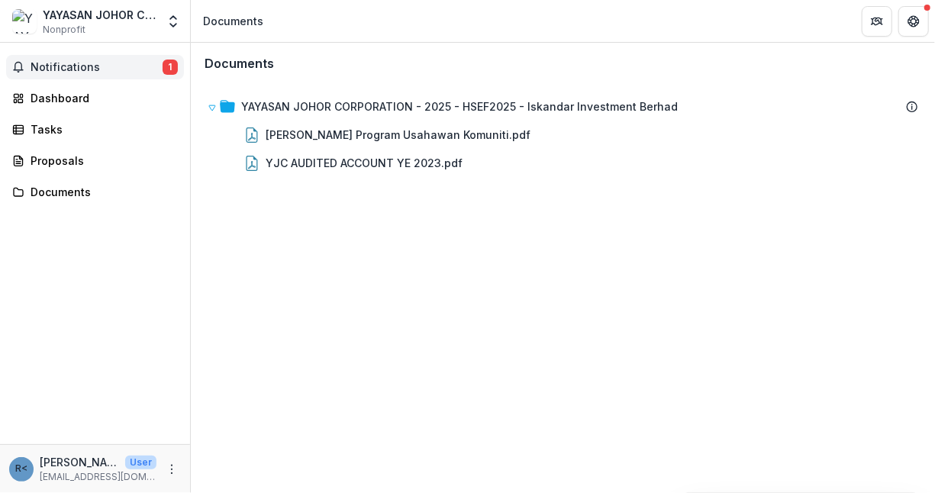
click at [79, 73] on span "Notifications" at bounding box center [97, 67] width 132 height 13
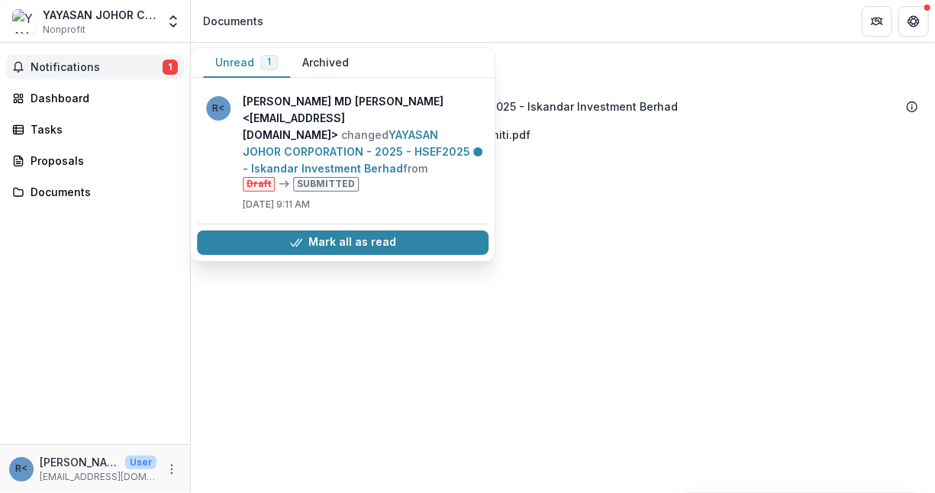
click at [79, 73] on span "Notifications" at bounding box center [97, 67] width 132 height 13
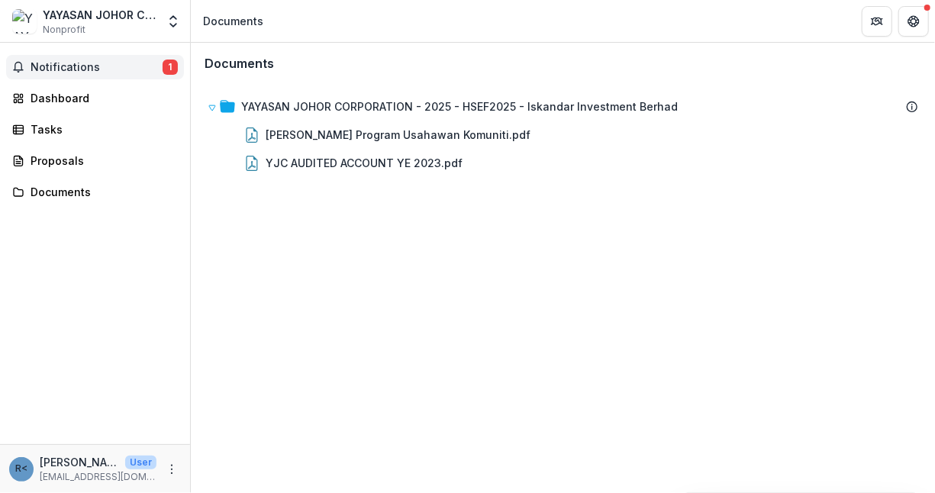
click at [79, 73] on span "Notifications" at bounding box center [97, 67] width 132 height 13
click at [114, 243] on div "Notifications 1 Dashboard Tasks Proposals Documents" at bounding box center [95, 243] width 190 height 401
click at [921, 20] on button "Get Help" at bounding box center [913, 21] width 31 height 31
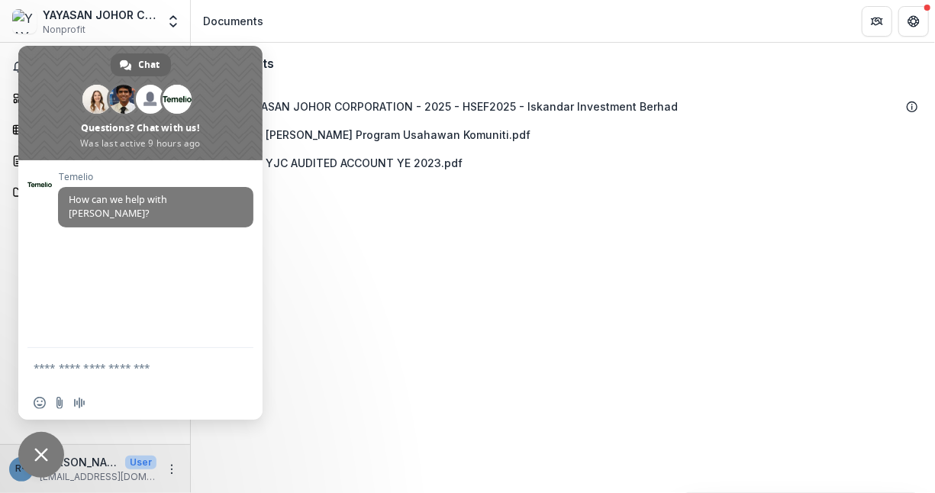
click at [727, 226] on div "Documents YAYASAN JOHOR CORPORATION - 2025 - HSEF2025 - Iskandar Investment Ber…" at bounding box center [563, 268] width 744 height 450
click at [44, 452] on span "Close chat" at bounding box center [41, 455] width 14 height 14
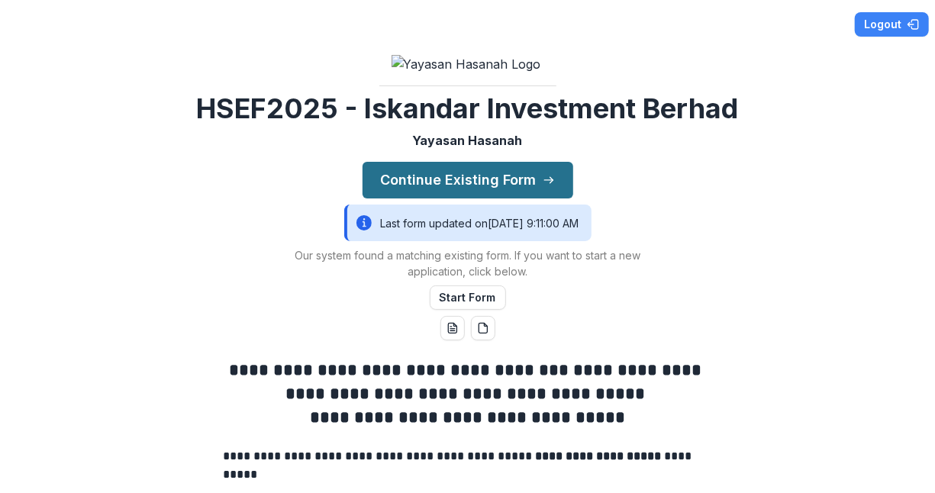
click at [509, 198] on button "Continue Existing Form" at bounding box center [468, 180] width 211 height 37
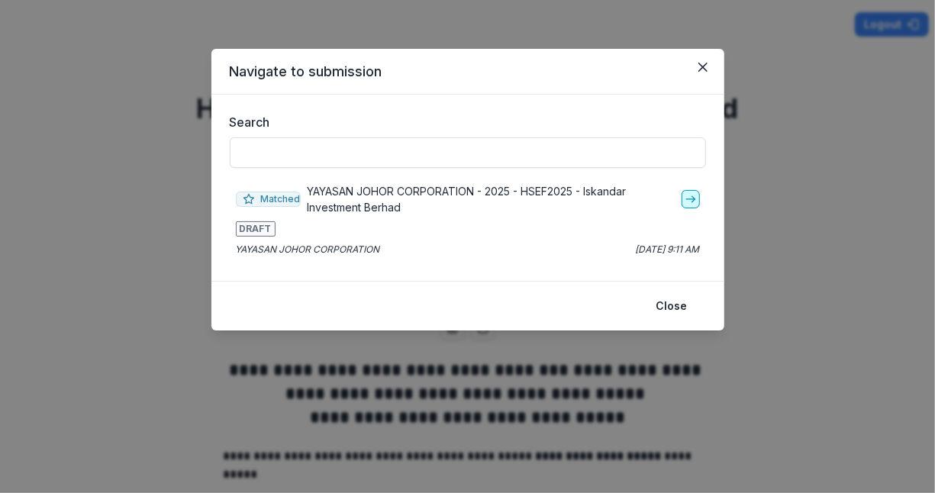
click at [689, 200] on icon "go-to" at bounding box center [691, 199] width 12 height 12
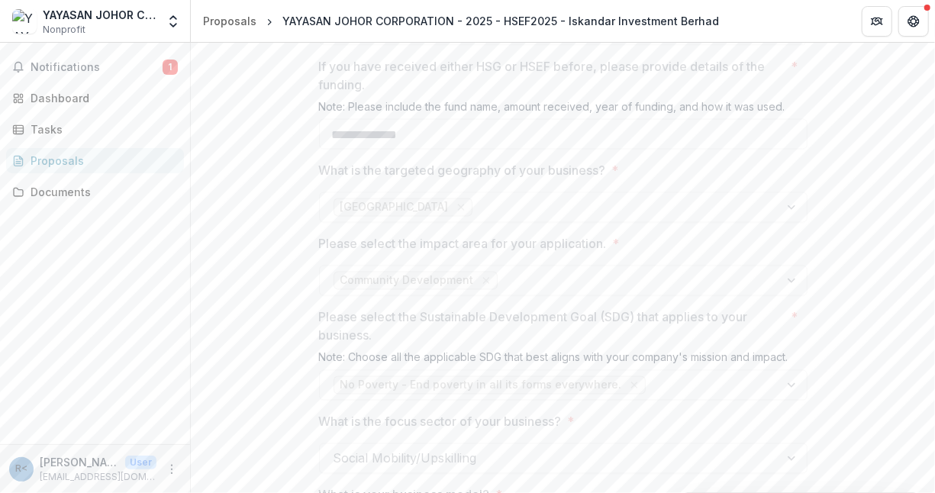
scroll to position [1078, 0]
